Goal: Transaction & Acquisition: Purchase product/service

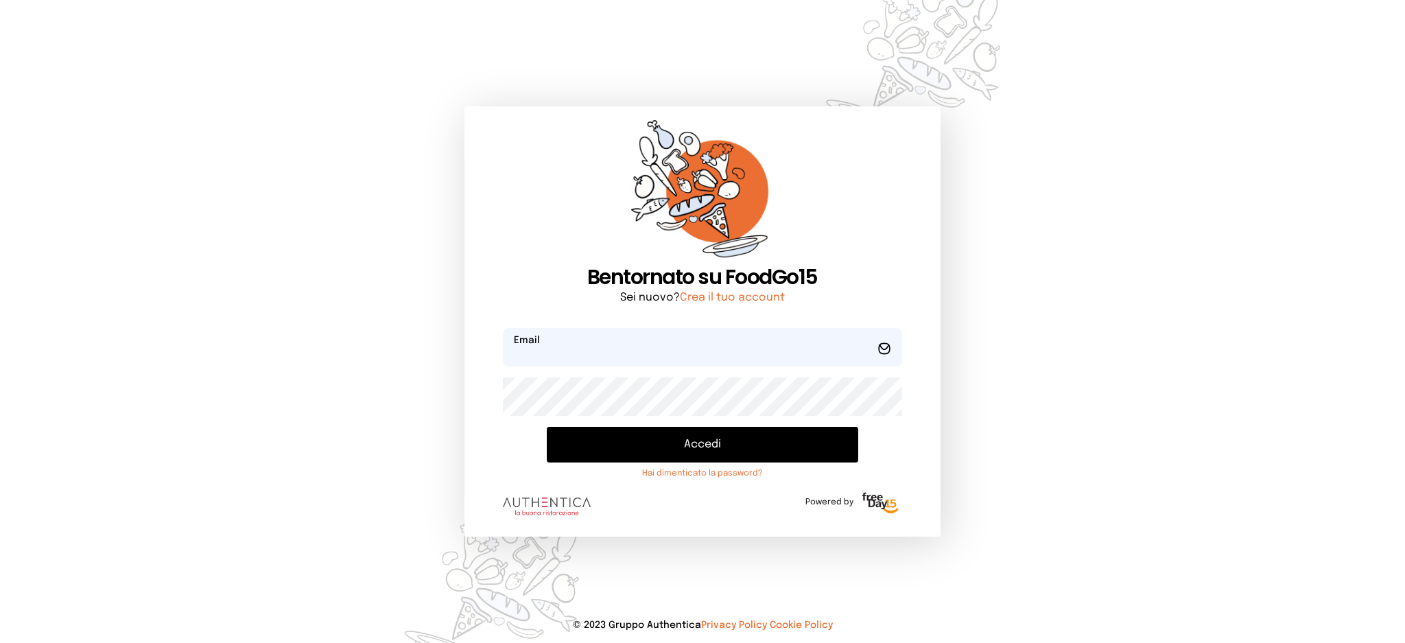
type input "**********"
click at [603, 432] on button "Accedi" at bounding box center [702, 445] width 311 height 36
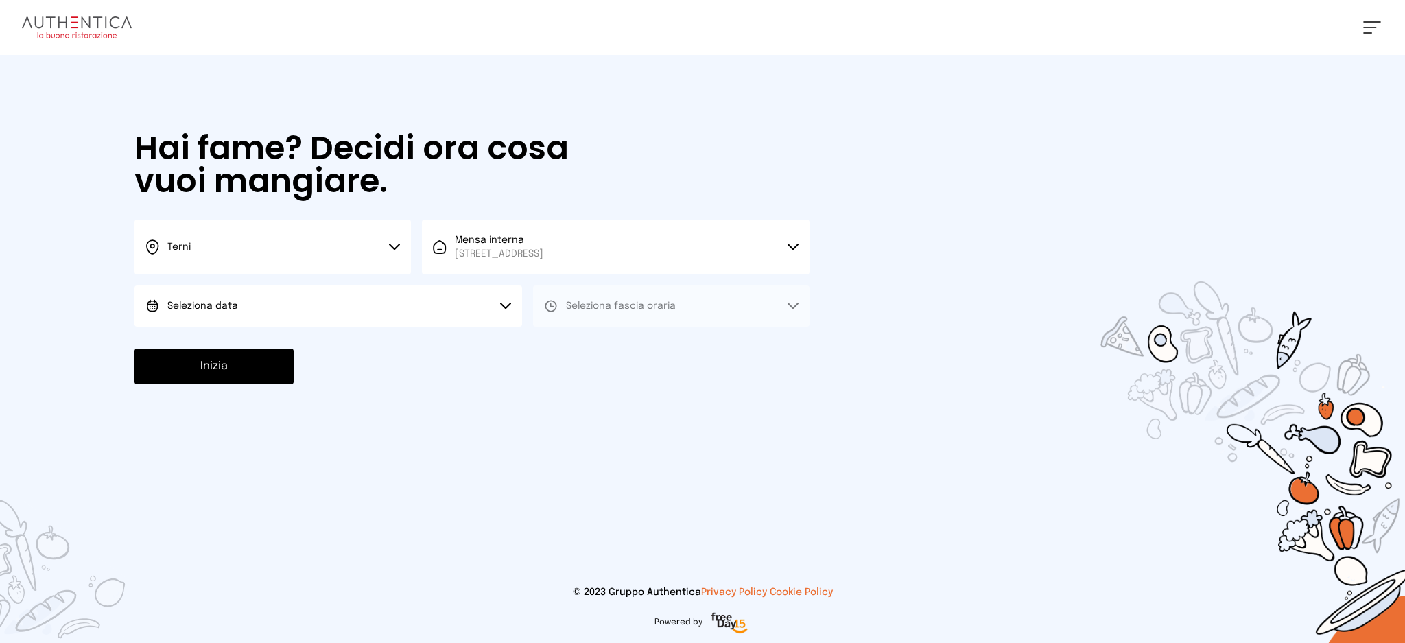
click at [266, 303] on button "Seleziona data" at bounding box center [329, 305] width 388 height 41
click at [294, 347] on li "[DATE], [DATE]" at bounding box center [329, 345] width 388 height 36
click at [754, 305] on button "Seleziona fascia oraria" at bounding box center [671, 305] width 277 height 41
click at [739, 343] on li "Pranzo" at bounding box center [671, 345] width 277 height 36
click at [265, 374] on button "Inizia" at bounding box center [214, 367] width 159 height 36
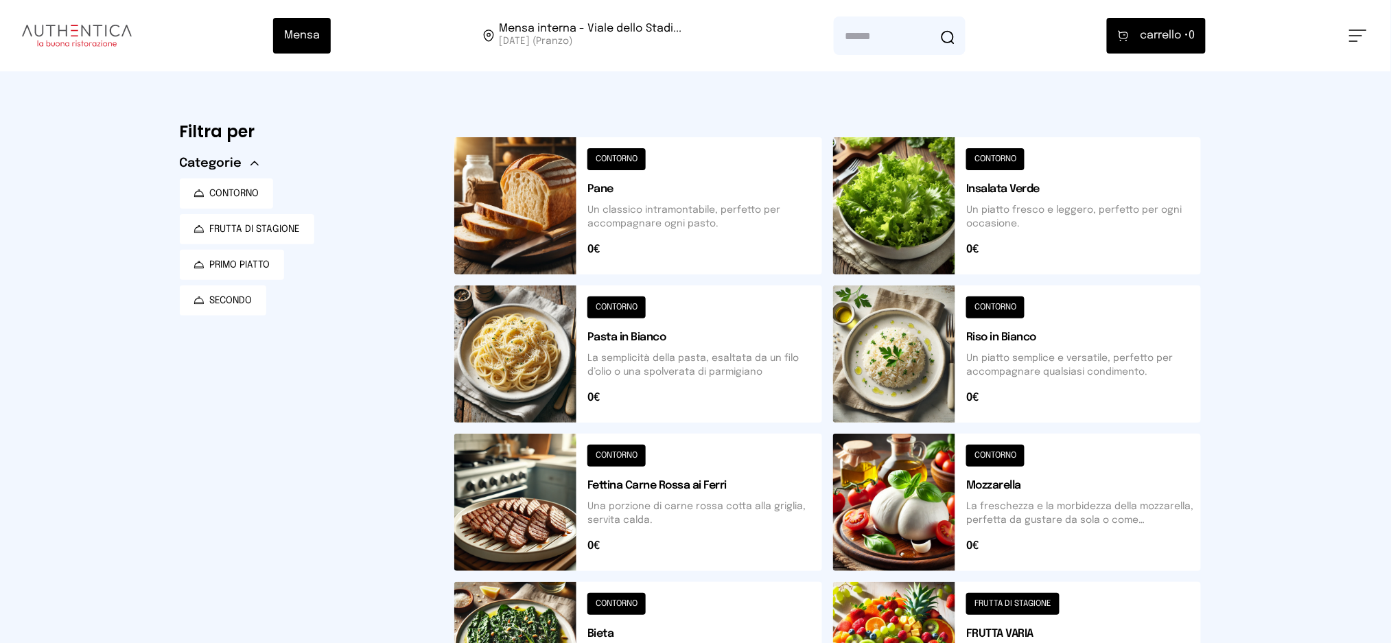
click at [1005, 354] on button at bounding box center [1017, 353] width 368 height 137
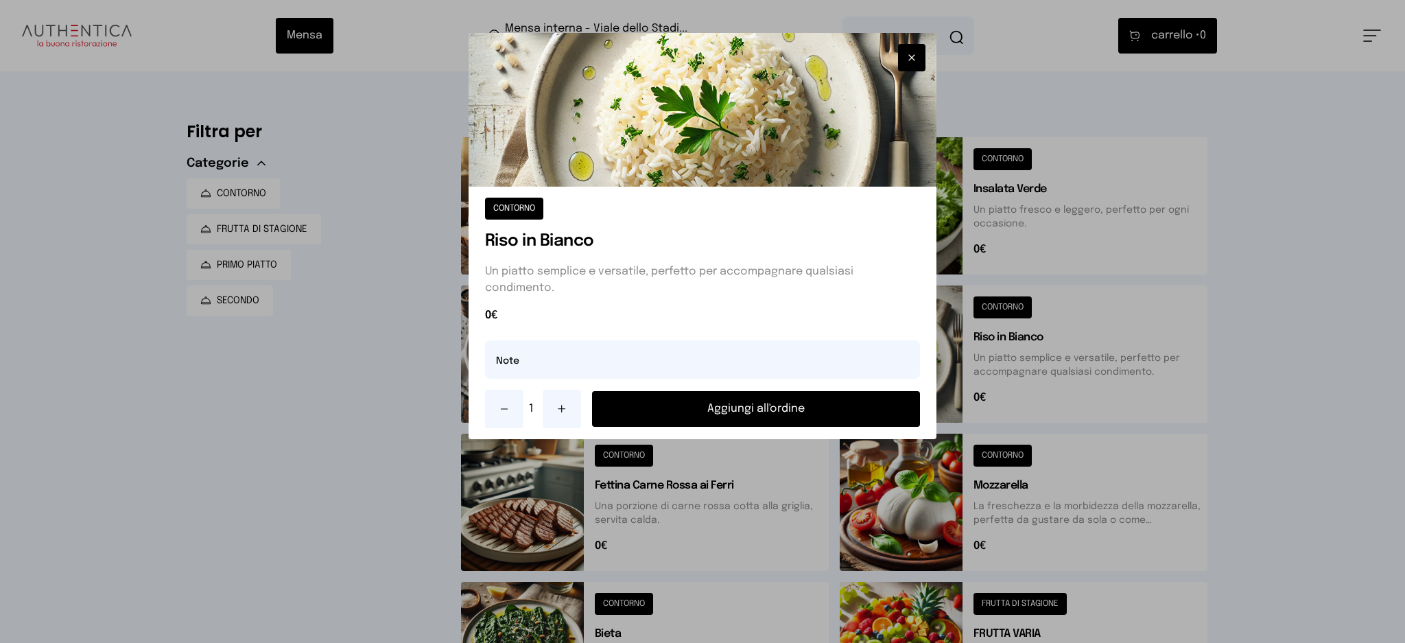
click at [809, 413] on button "Aggiungi all'ordine" at bounding box center [756, 409] width 329 height 36
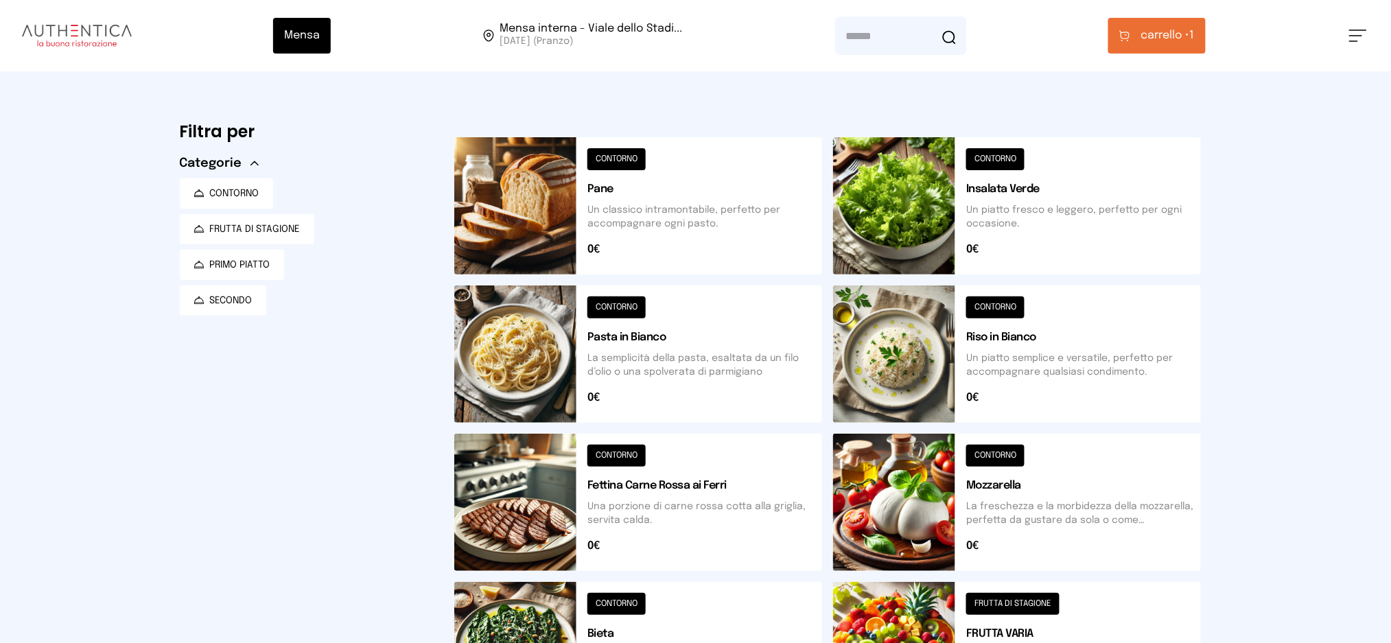
click at [565, 503] on button at bounding box center [638, 502] width 368 height 137
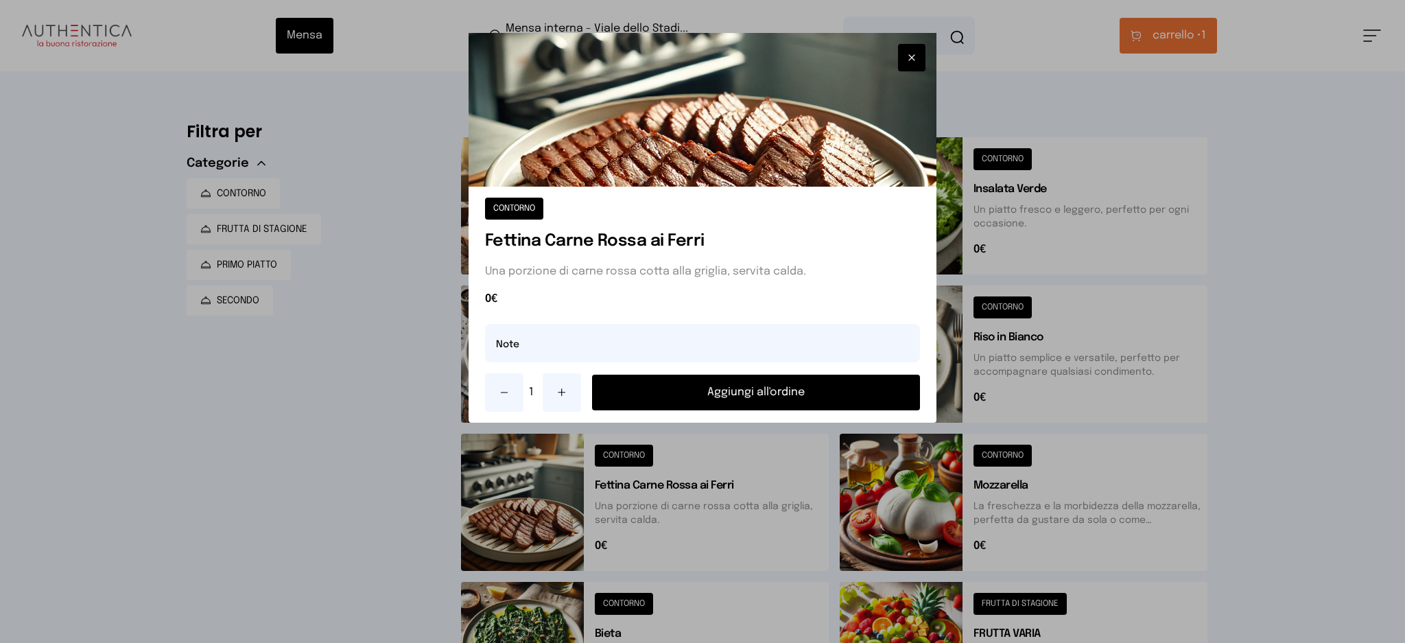
click at [736, 394] on button "Aggiungi all'ordine" at bounding box center [756, 393] width 329 height 36
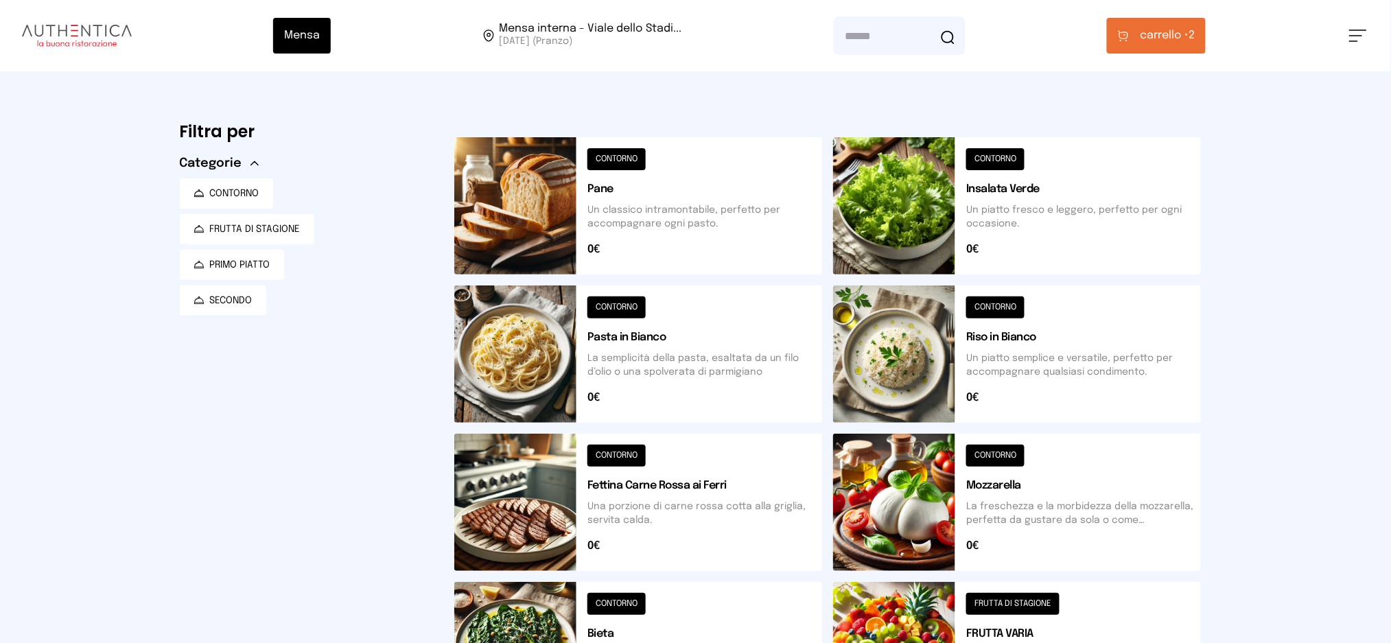
click at [1136, 40] on button "carrello • 2" at bounding box center [1156, 36] width 99 height 36
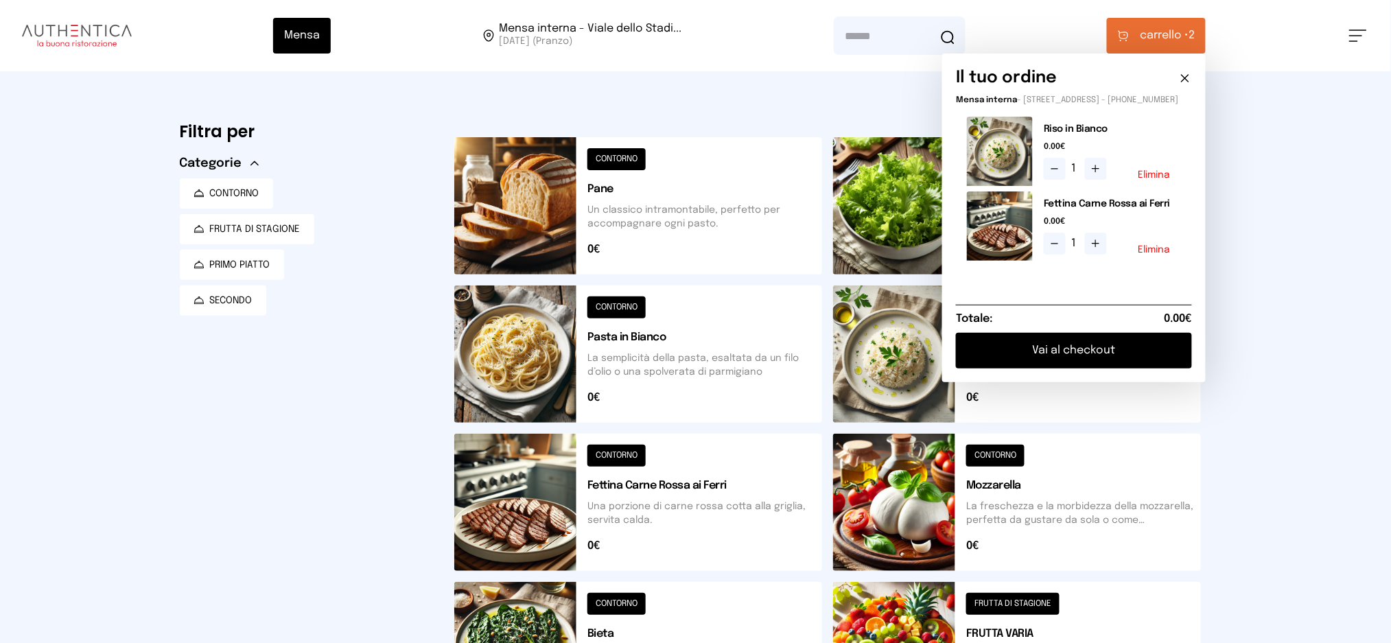
click at [1101, 358] on button "Vai al checkout" at bounding box center [1074, 351] width 236 height 36
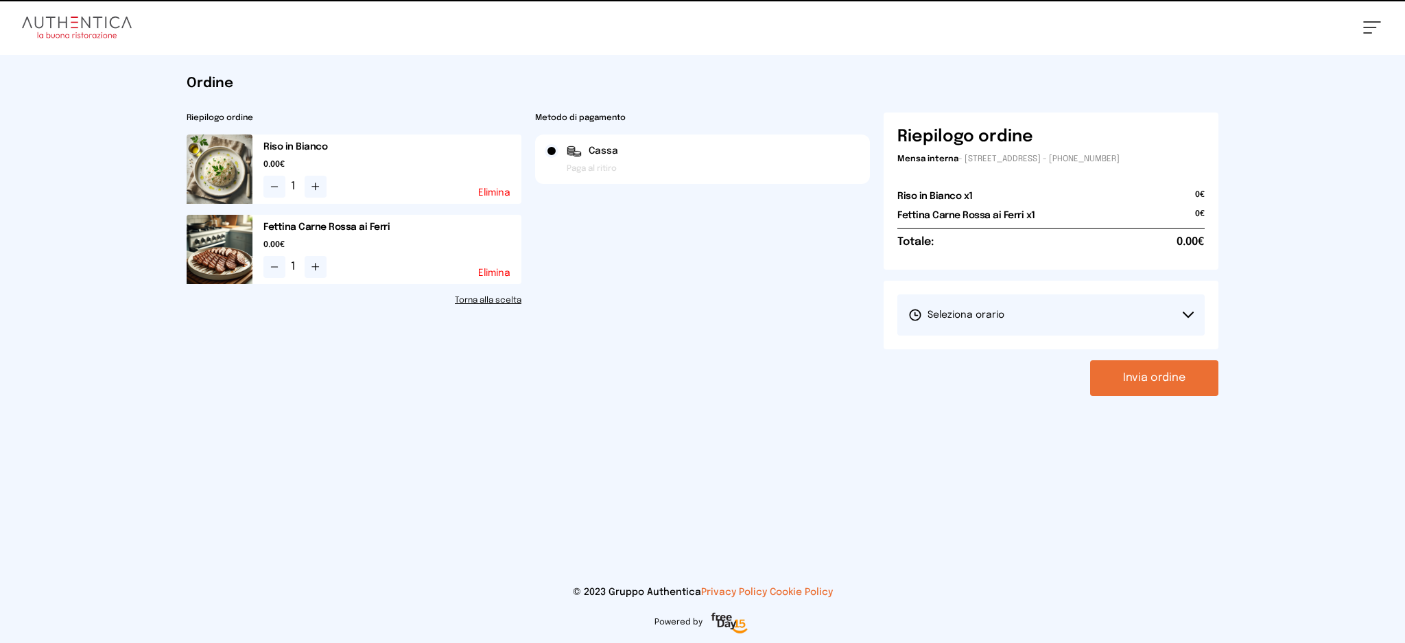
click at [1016, 316] on button "Seleziona orario" at bounding box center [1051, 314] width 307 height 41
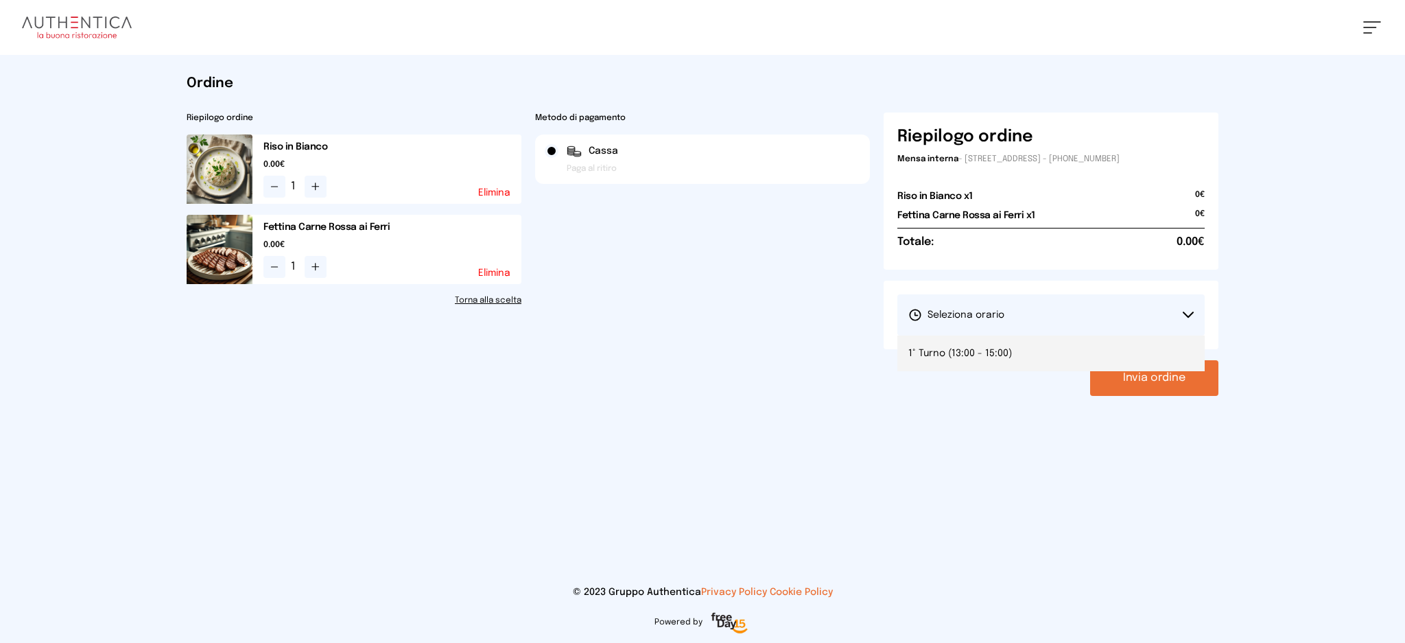
click at [993, 355] on span "1° Turno (13:00 - 15:00)" at bounding box center [961, 354] width 104 height 14
click at [1160, 386] on button "Invia ordine" at bounding box center [1154, 378] width 128 height 36
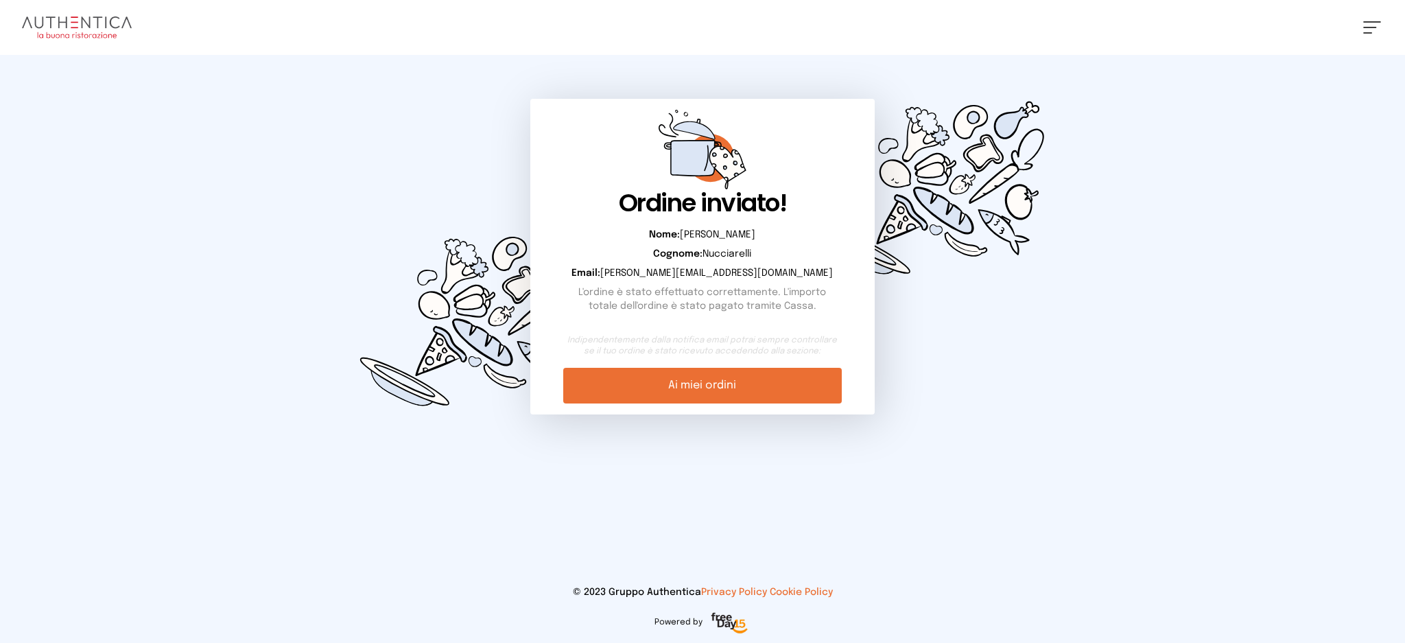
click at [716, 373] on link "Ai miei ordini" at bounding box center [702, 386] width 278 height 36
